Goal: Information Seeking & Learning: Learn about a topic

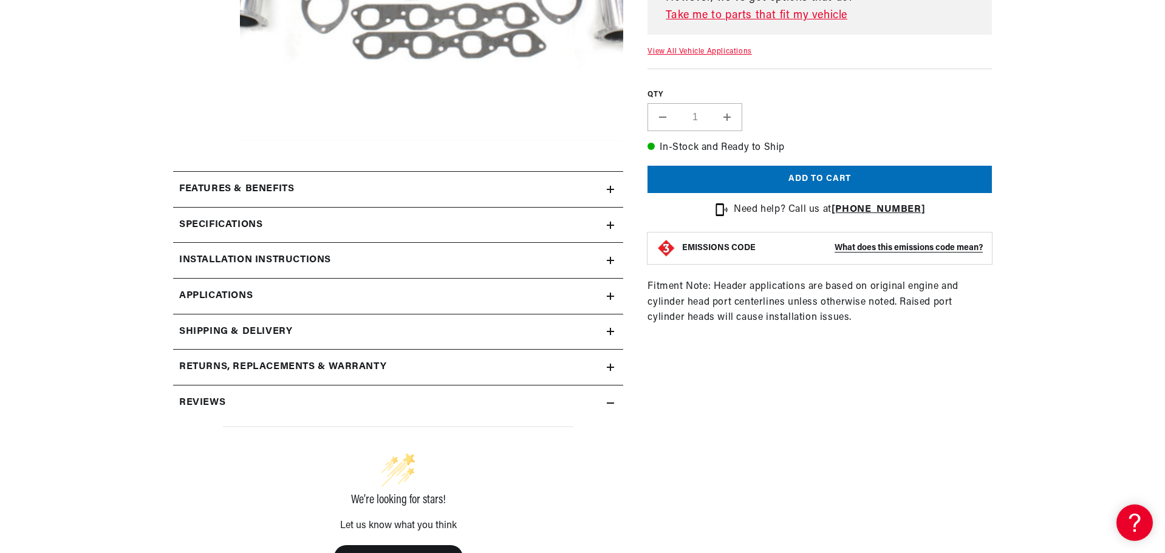
click at [622, 362] on summary "Returns, Replacements & Warranty" at bounding box center [398, 367] width 450 height 35
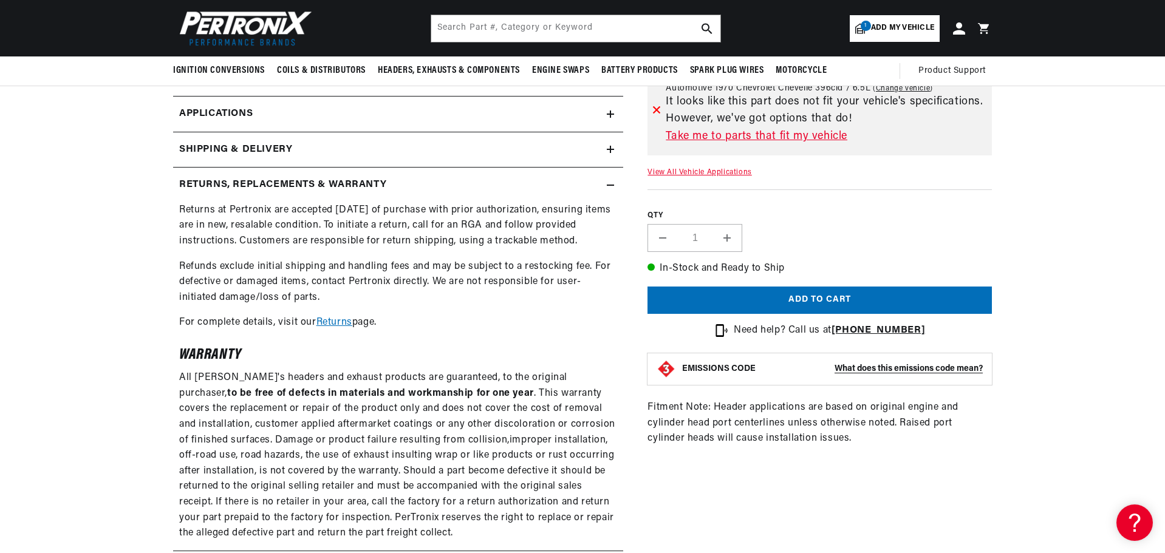
scroll to position [364, 0]
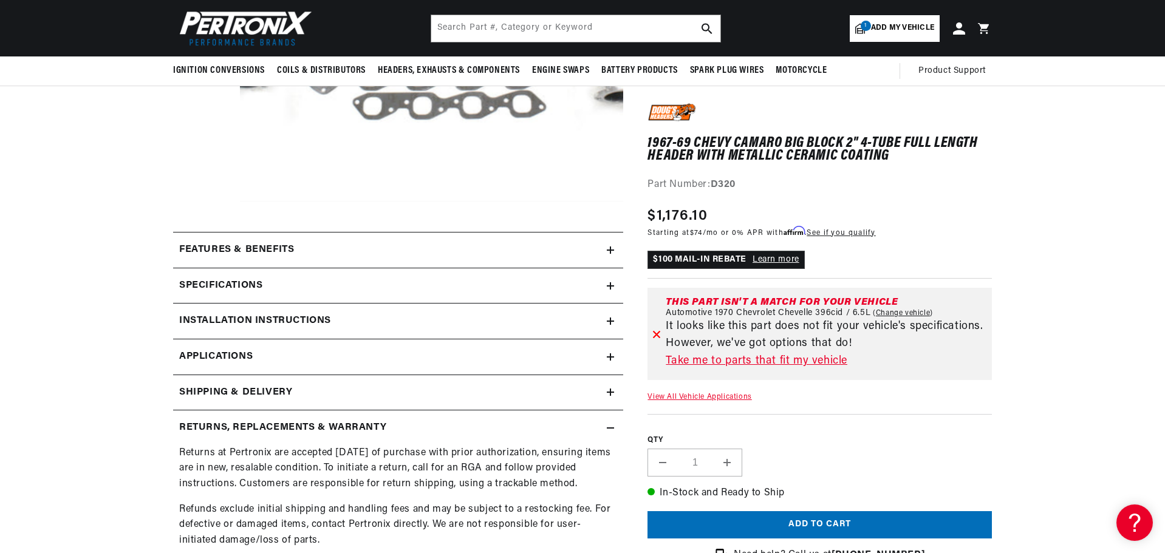
click at [603, 281] on div "Specifications" at bounding box center [390, 286] width 434 height 16
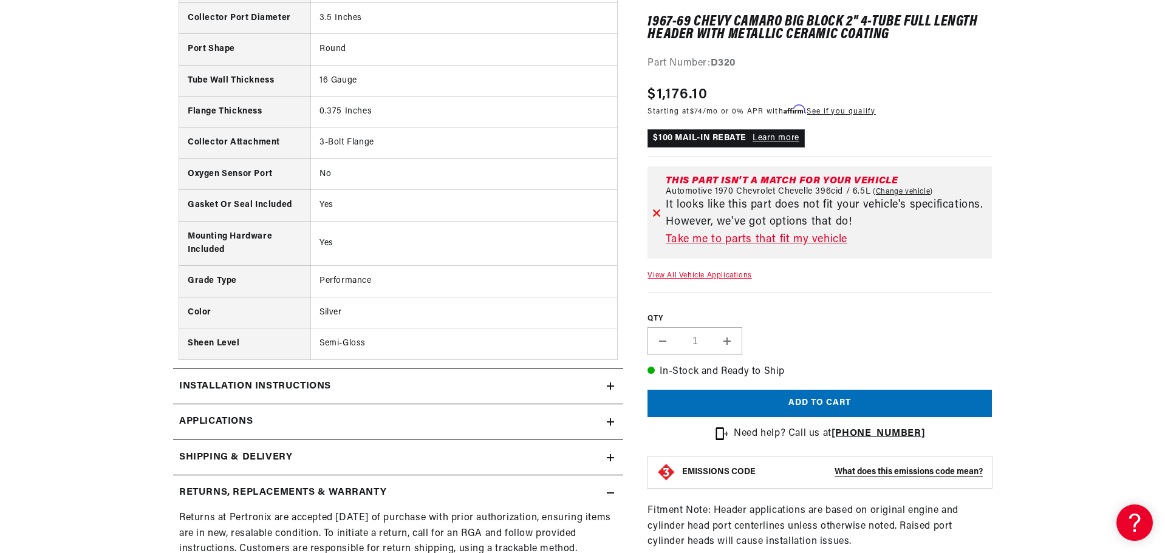
scroll to position [0, 1517]
click at [477, 417] on link "Applications" at bounding box center [398, 422] width 450 height 36
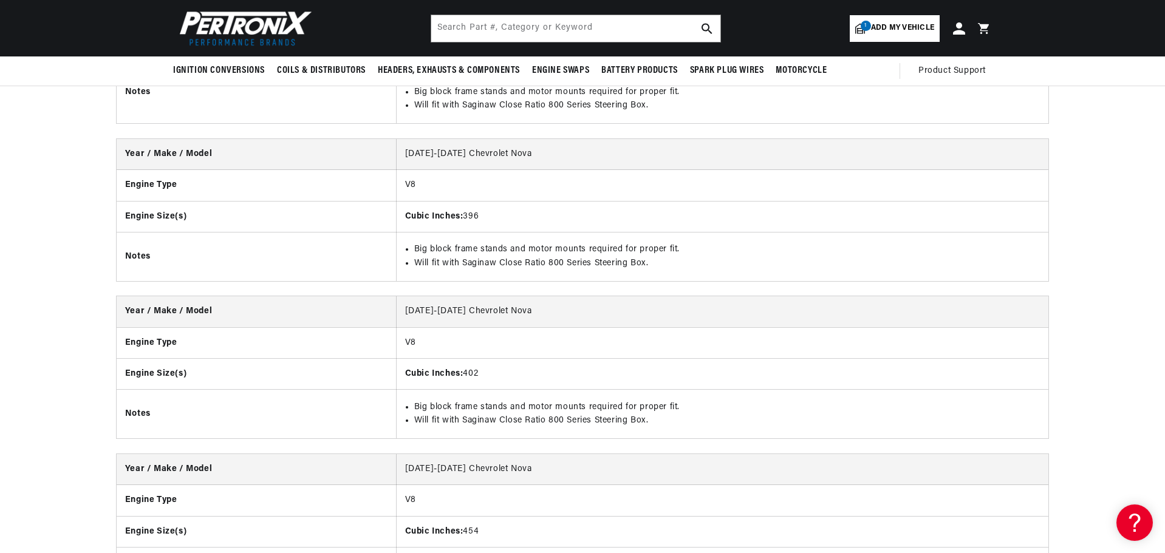
scroll to position [2741, 0]
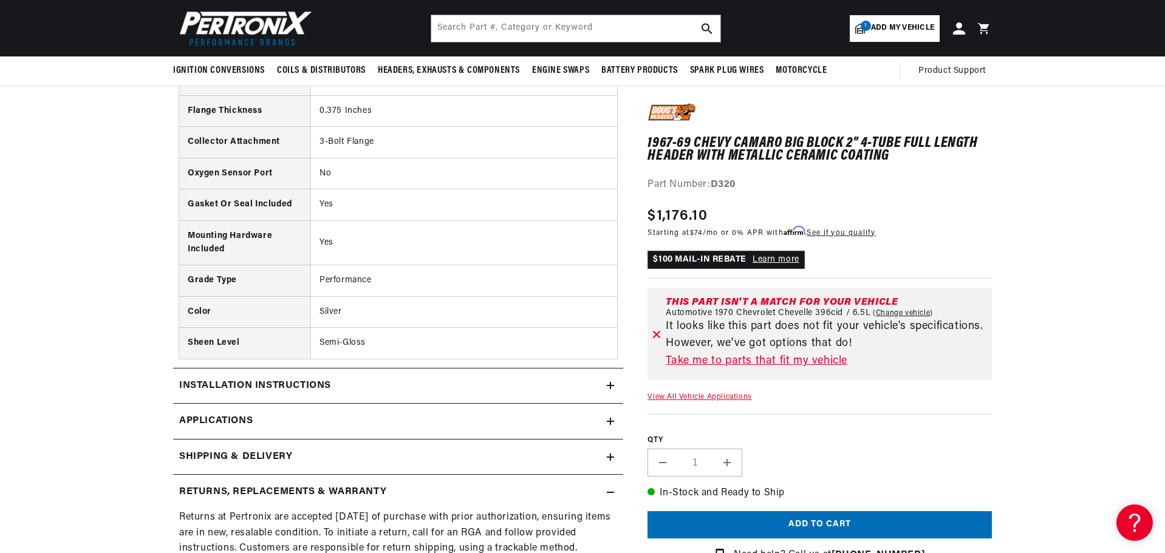
scroll to position [790, 0]
